Goal: Use online tool/utility: Utilize a website feature to perform a specific function

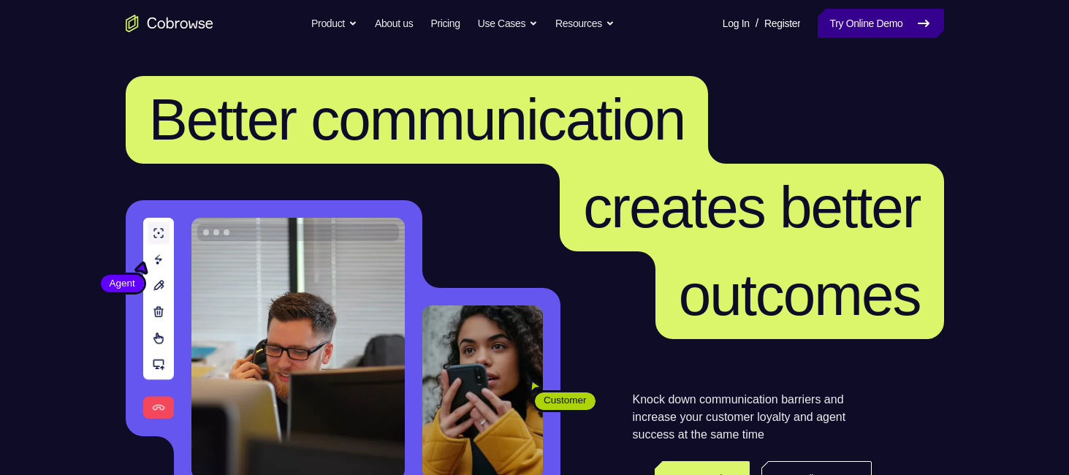
click at [887, 18] on link "Try Online Demo" at bounding box center [881, 23] width 126 height 29
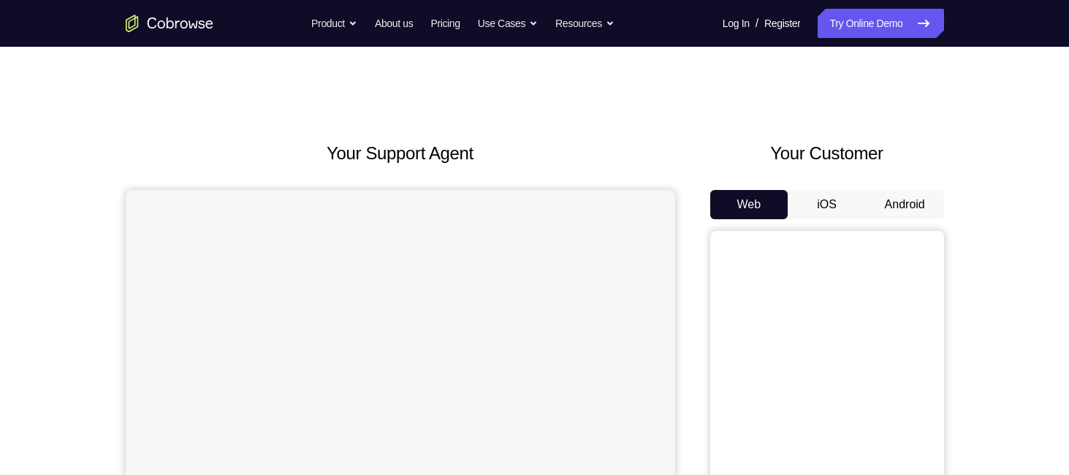
click at [824, 208] on button "iOS" at bounding box center [827, 204] width 78 height 29
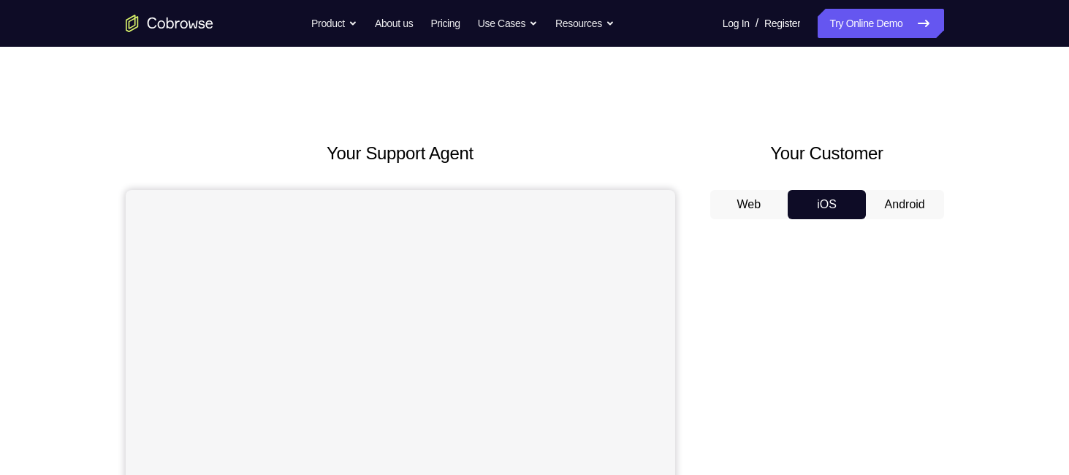
click at [879, 200] on button "Android" at bounding box center [905, 204] width 78 height 29
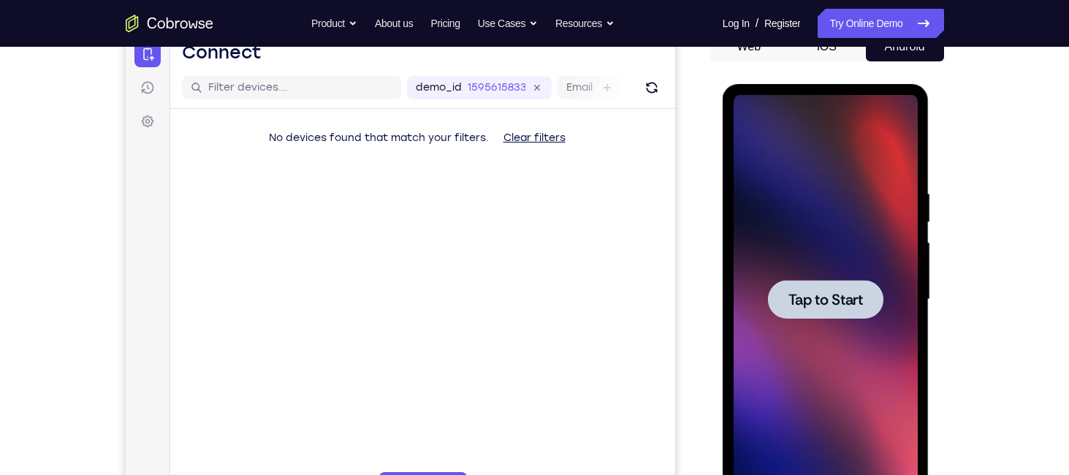
drag, startPoint x: 1444, startPoint y: 360, endPoint x: 808, endPoint y: 297, distance: 638.9
click at [808, 297] on span "Tap to Start" at bounding box center [826, 299] width 75 height 15
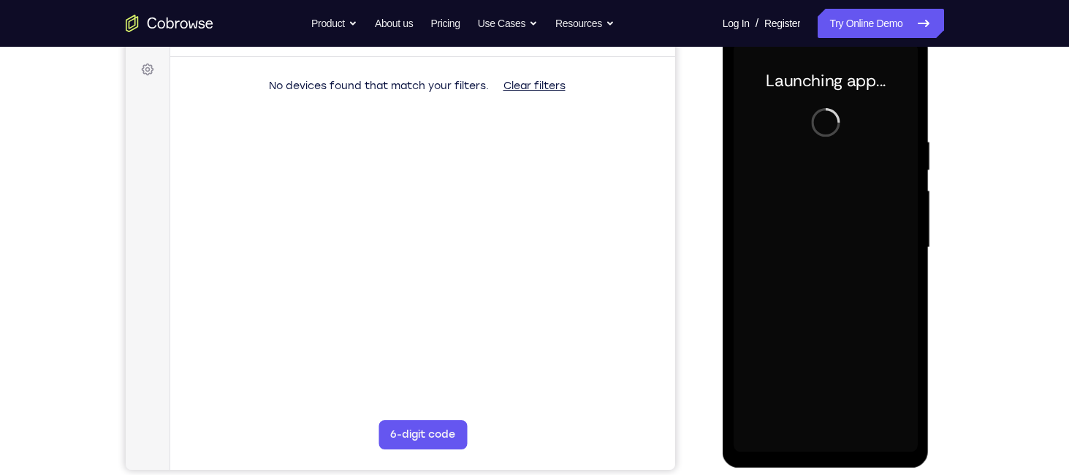
scroll to position [210, 0]
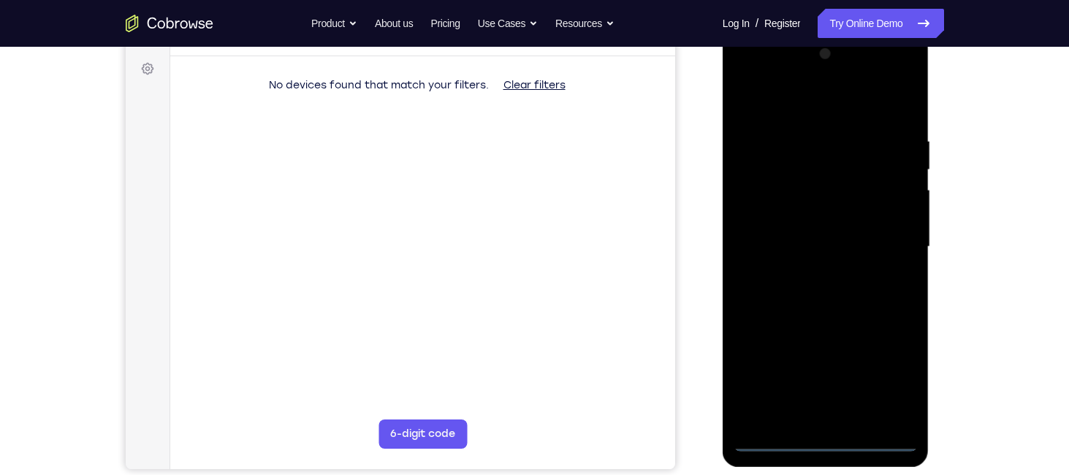
click at [822, 432] on div at bounding box center [826, 246] width 184 height 409
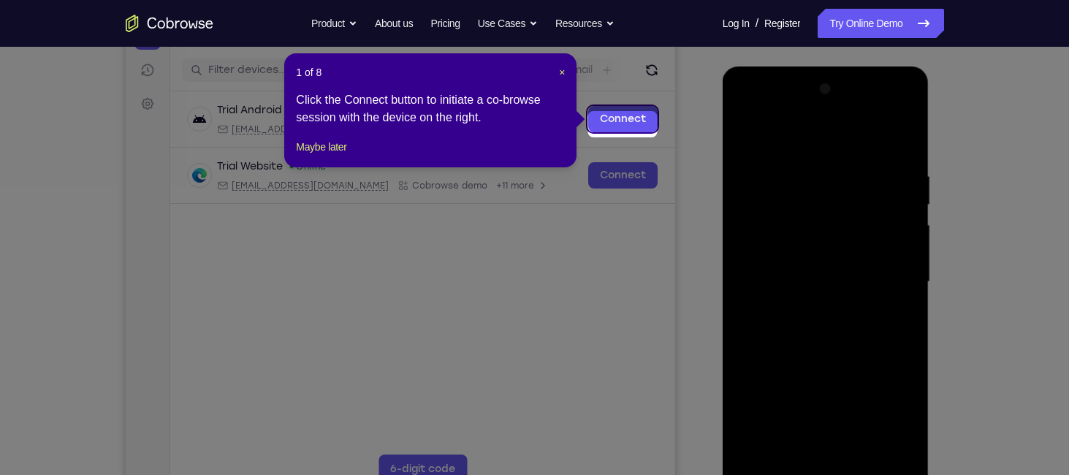
scroll to position [169, 0]
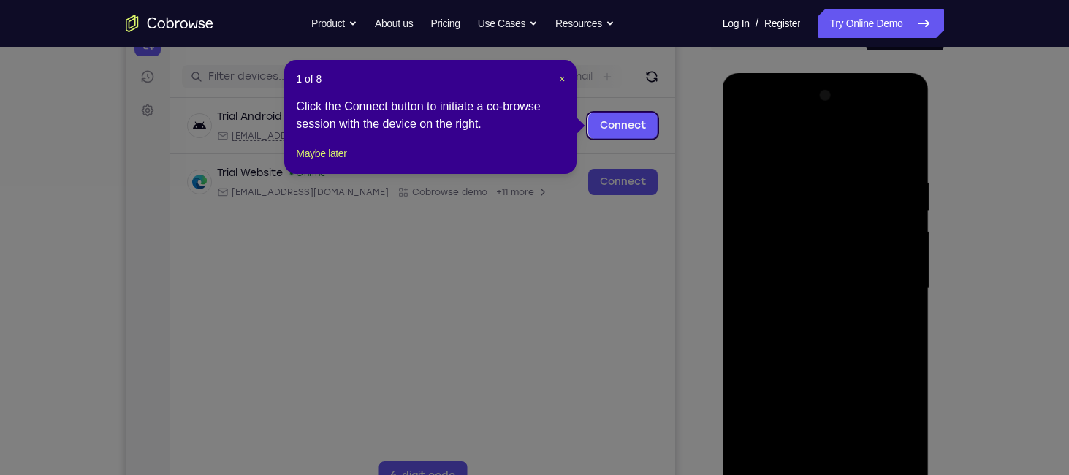
click at [566, 79] on div "1 of 8 × Click the Connect button to initiate a co-browse session with the devi…" at bounding box center [430, 117] width 292 height 114
drag, startPoint x: 564, startPoint y: 79, endPoint x: 800, endPoint y: 183, distance: 257.5
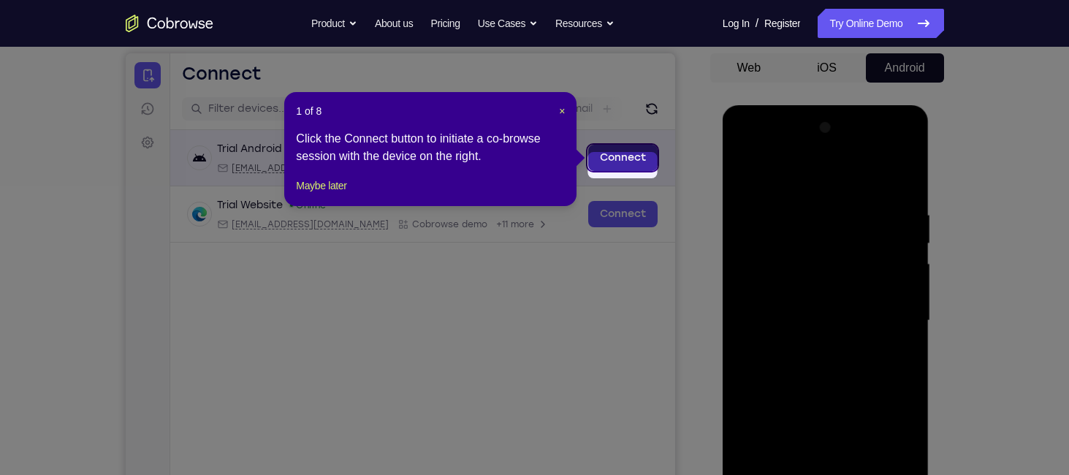
scroll to position [129, 0]
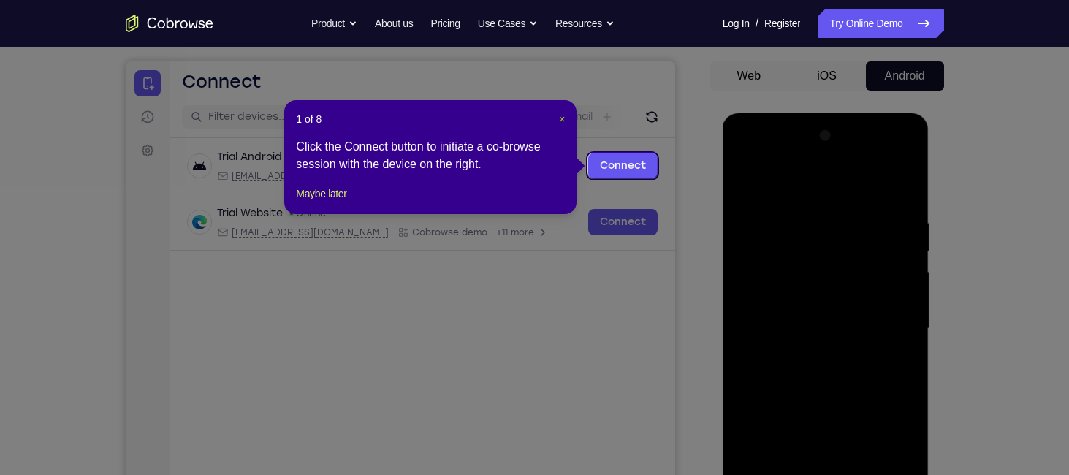
click at [563, 121] on span "×" at bounding box center [562, 119] width 6 height 12
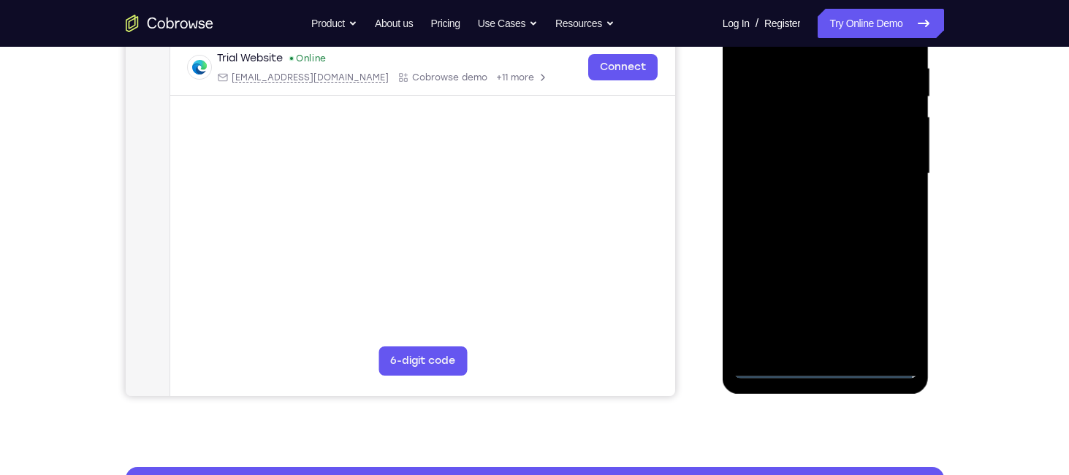
scroll to position [285, 0]
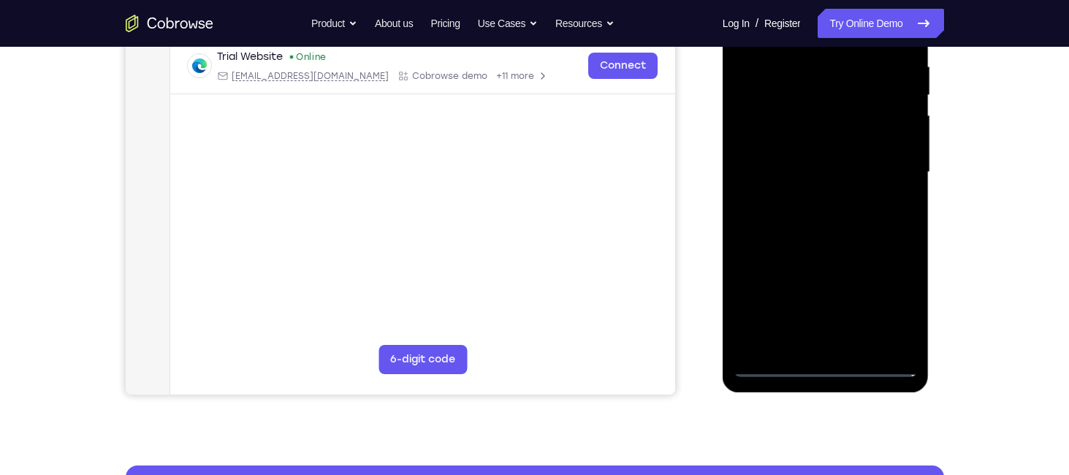
click at [828, 365] on div at bounding box center [826, 172] width 184 height 409
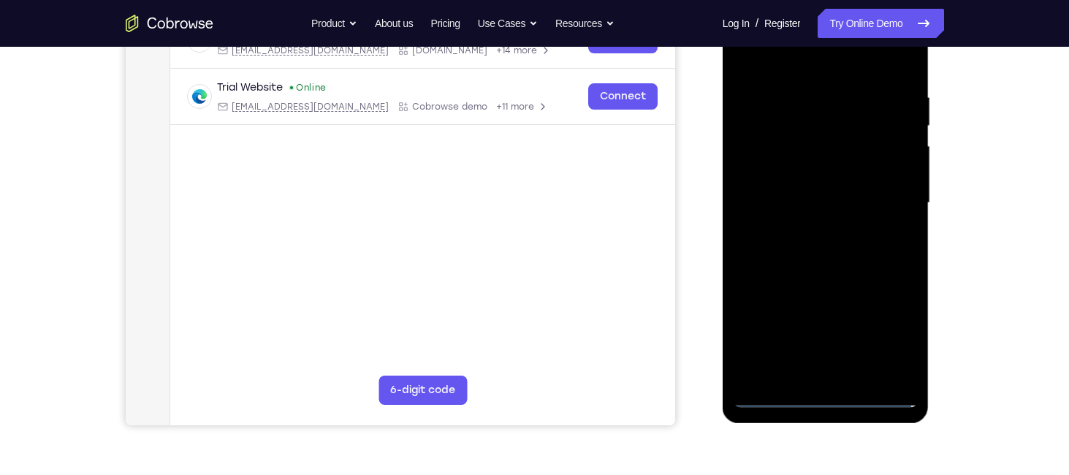
scroll to position [254, 0]
click at [892, 340] on div at bounding box center [826, 203] width 184 height 409
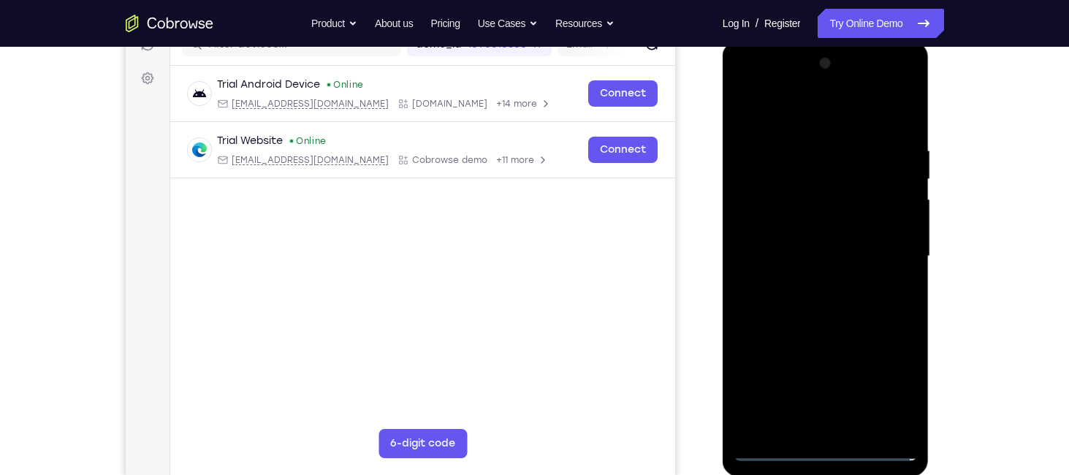
scroll to position [200, 0]
click at [781, 117] on div at bounding box center [826, 257] width 184 height 409
click at [881, 243] on div at bounding box center [826, 257] width 184 height 409
click at [808, 281] on div at bounding box center [826, 257] width 184 height 409
click at [782, 245] on div at bounding box center [826, 257] width 184 height 409
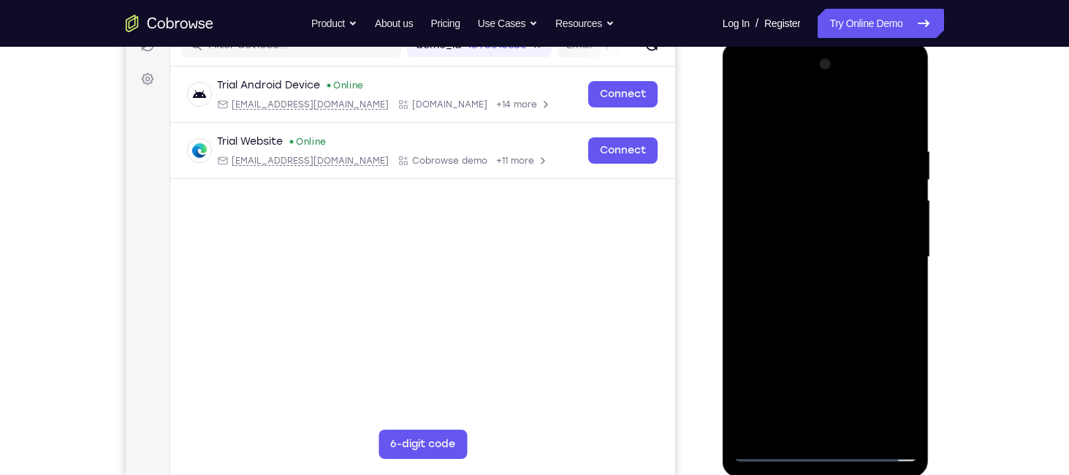
click at [781, 229] on div at bounding box center [826, 257] width 184 height 409
click at [781, 259] on div at bounding box center [826, 257] width 184 height 409
click at [821, 301] on div at bounding box center [826, 257] width 184 height 409
click at [891, 113] on div at bounding box center [826, 257] width 184 height 409
click at [863, 428] on div at bounding box center [826, 257] width 184 height 409
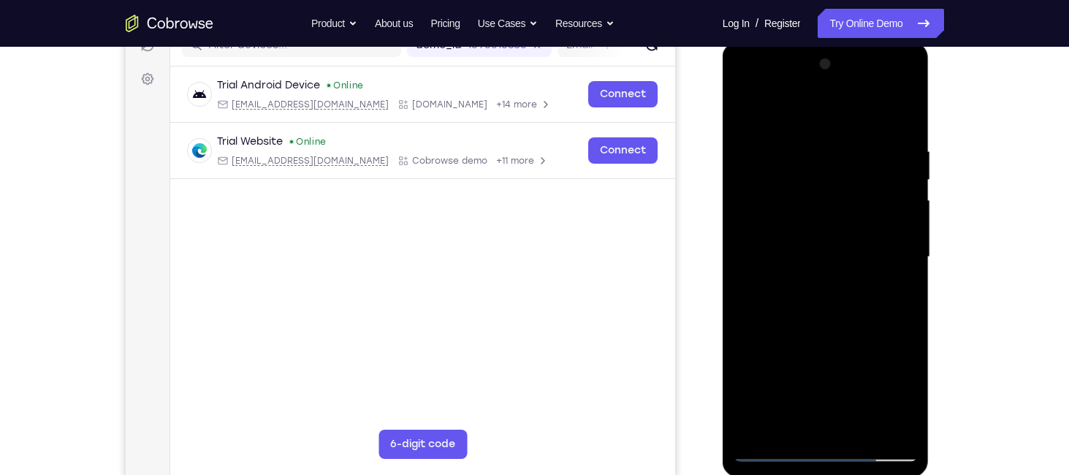
click at [840, 335] on div at bounding box center [826, 257] width 184 height 409
click at [821, 254] on div at bounding box center [826, 257] width 184 height 409
click at [779, 419] on div at bounding box center [826, 257] width 184 height 409
click at [743, 112] on div at bounding box center [826, 257] width 184 height 409
click at [805, 280] on div at bounding box center [826, 257] width 184 height 409
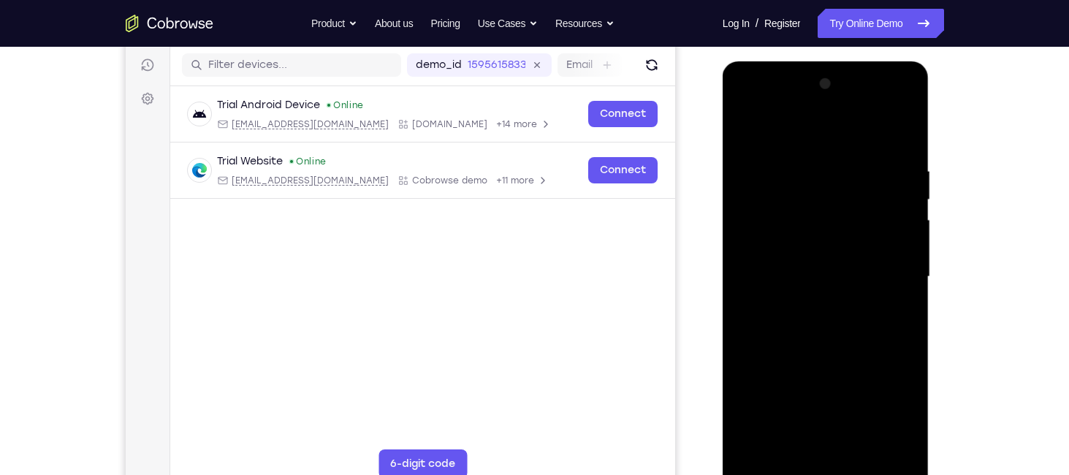
scroll to position [183, 0]
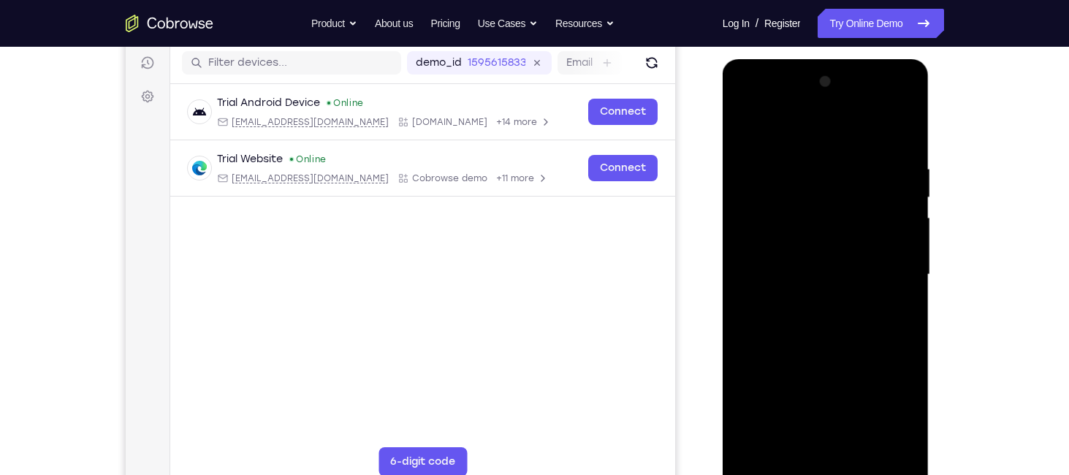
click at [808, 221] on div at bounding box center [826, 274] width 184 height 409
click at [904, 134] on div at bounding box center [826, 274] width 184 height 409
click at [805, 363] on div at bounding box center [826, 274] width 184 height 409
click at [906, 128] on div at bounding box center [826, 274] width 184 height 409
drag, startPoint x: 871, startPoint y: 242, endPoint x: 885, endPoint y: 182, distance: 61.5
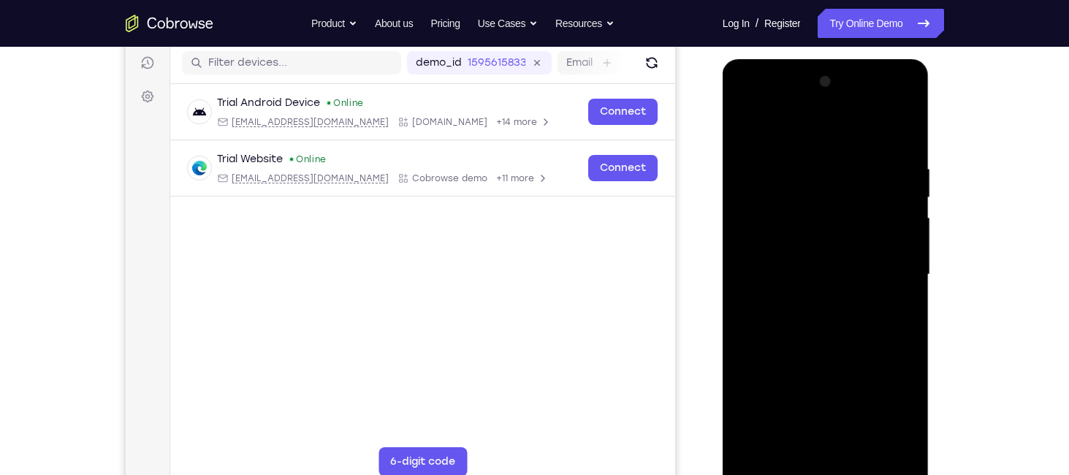
click at [885, 182] on div at bounding box center [826, 274] width 184 height 409
click at [761, 441] on div at bounding box center [826, 274] width 184 height 409
click at [892, 309] on div at bounding box center [826, 274] width 184 height 409
click at [744, 125] on div at bounding box center [826, 274] width 184 height 409
click at [748, 130] on div at bounding box center [826, 274] width 184 height 409
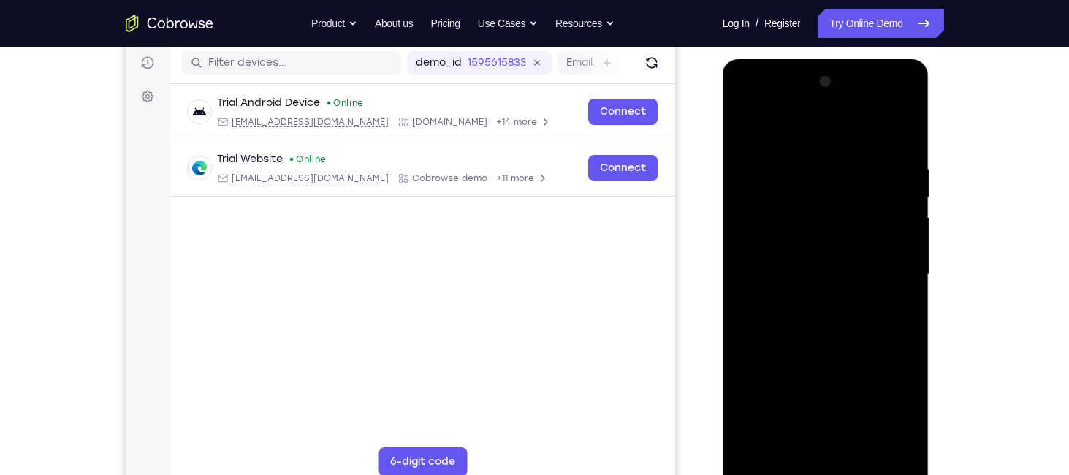
click at [751, 449] on div at bounding box center [826, 274] width 184 height 409
click at [805, 156] on div at bounding box center [826, 274] width 184 height 409
click at [911, 259] on div at bounding box center [826, 274] width 184 height 409
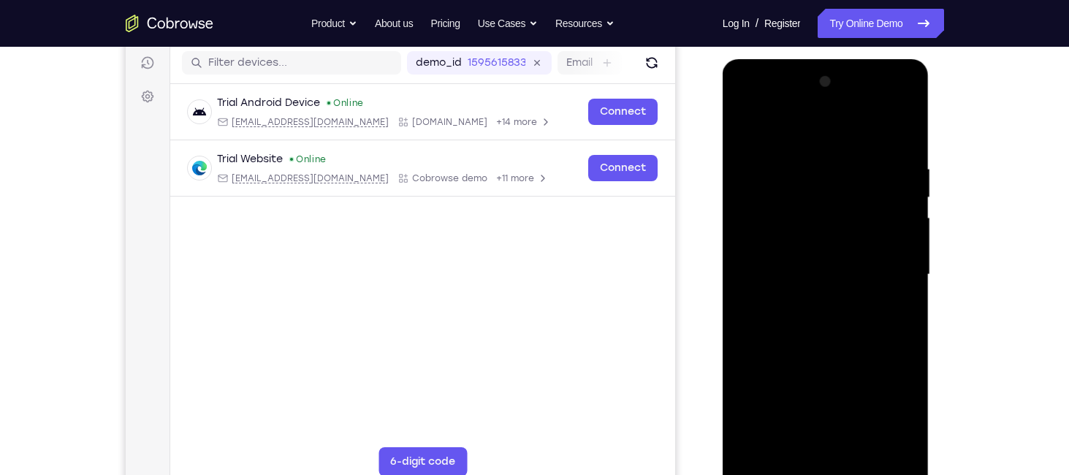
click at [911, 259] on div at bounding box center [826, 274] width 184 height 409
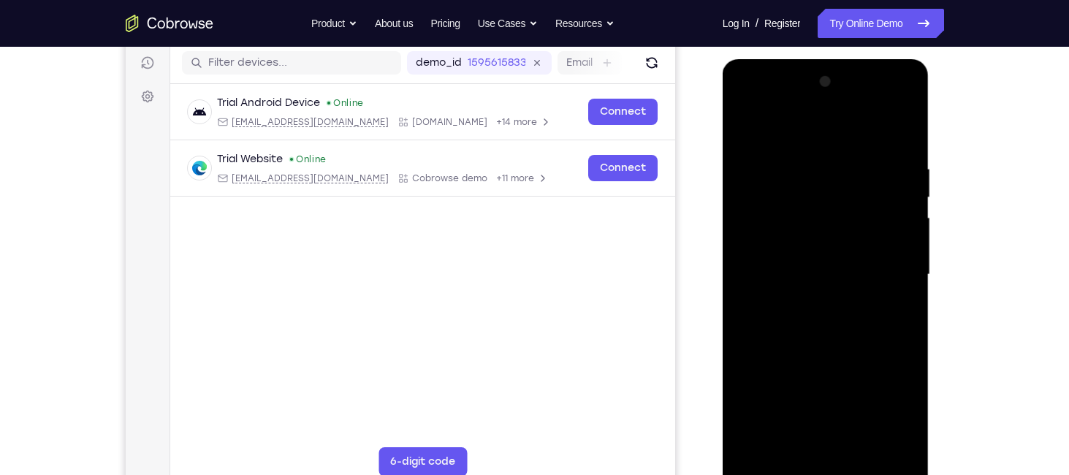
click at [911, 259] on div at bounding box center [826, 274] width 184 height 409
drag, startPoint x: 857, startPoint y: 165, endPoint x: 872, endPoint y: 228, distance: 64.7
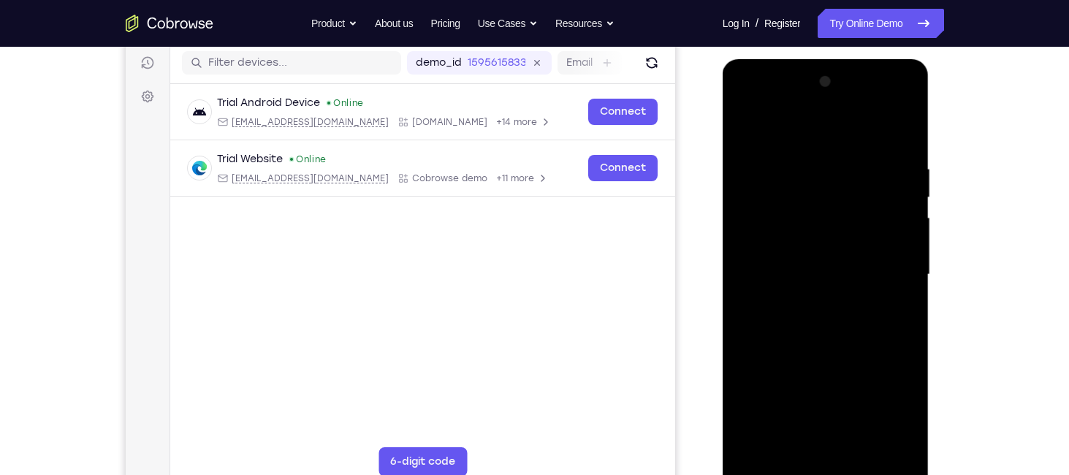
click at [872, 228] on div at bounding box center [826, 274] width 184 height 409
click at [908, 132] on div at bounding box center [826, 274] width 184 height 409
click at [863, 449] on div at bounding box center [826, 274] width 184 height 409
click at [829, 270] on div at bounding box center [826, 274] width 184 height 409
click at [808, 433] on div at bounding box center [826, 274] width 184 height 409
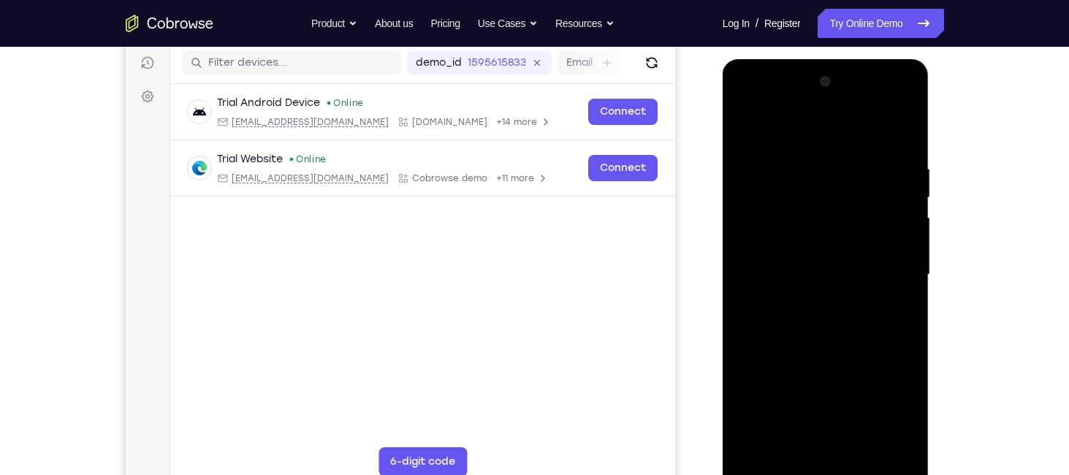
click at [899, 309] on div at bounding box center [826, 274] width 184 height 409
click at [889, 312] on div at bounding box center [826, 274] width 184 height 409
click at [746, 126] on div at bounding box center [826, 274] width 184 height 409
click at [755, 449] on div at bounding box center [826, 274] width 184 height 409
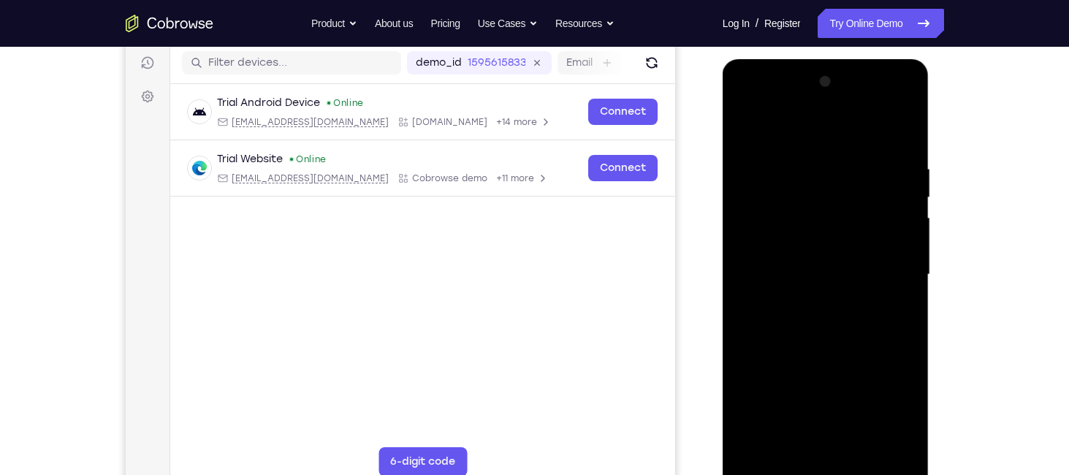
click at [787, 446] on div at bounding box center [826, 274] width 184 height 409
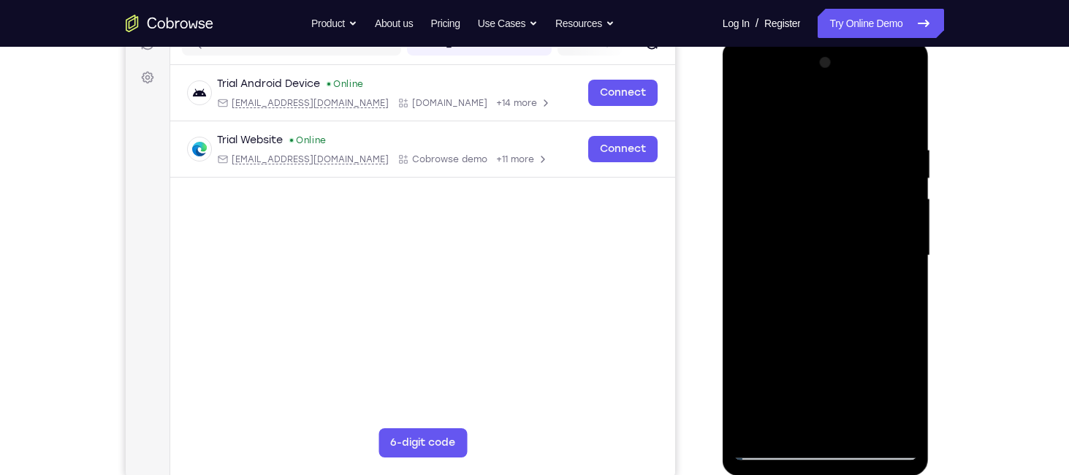
scroll to position [199, 0]
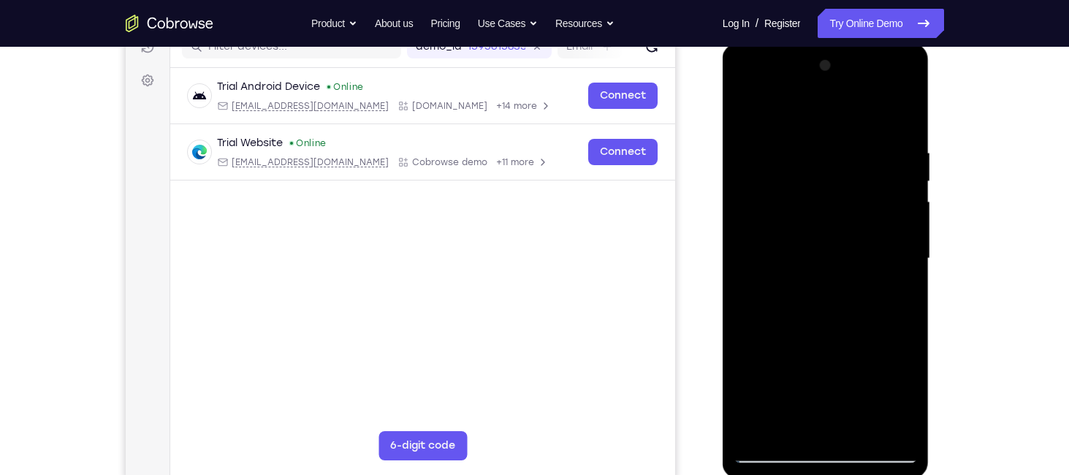
click at [825, 433] on div at bounding box center [826, 258] width 184 height 409
drag, startPoint x: 836, startPoint y: 290, endPoint x: 833, endPoint y: 200, distance: 89.9
click at [833, 200] on div at bounding box center [826, 258] width 184 height 409
